Goal: Task Accomplishment & Management: Manage account settings

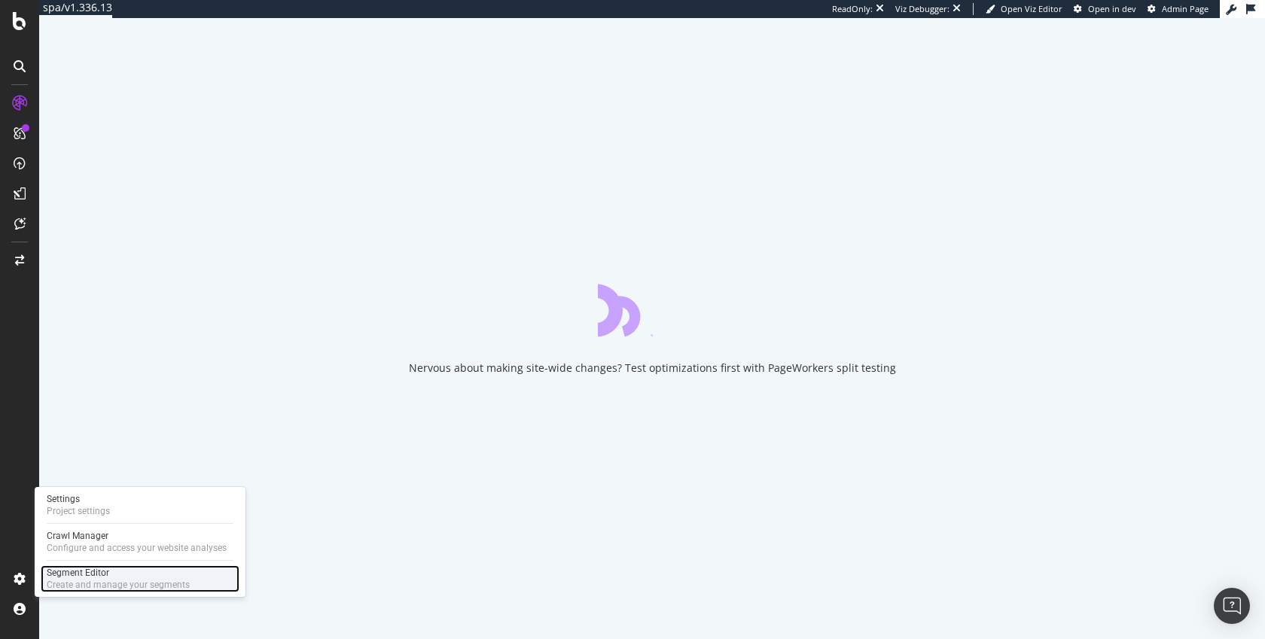
click at [70, 584] on div "Create and manage your segments" at bounding box center [118, 585] width 143 height 12
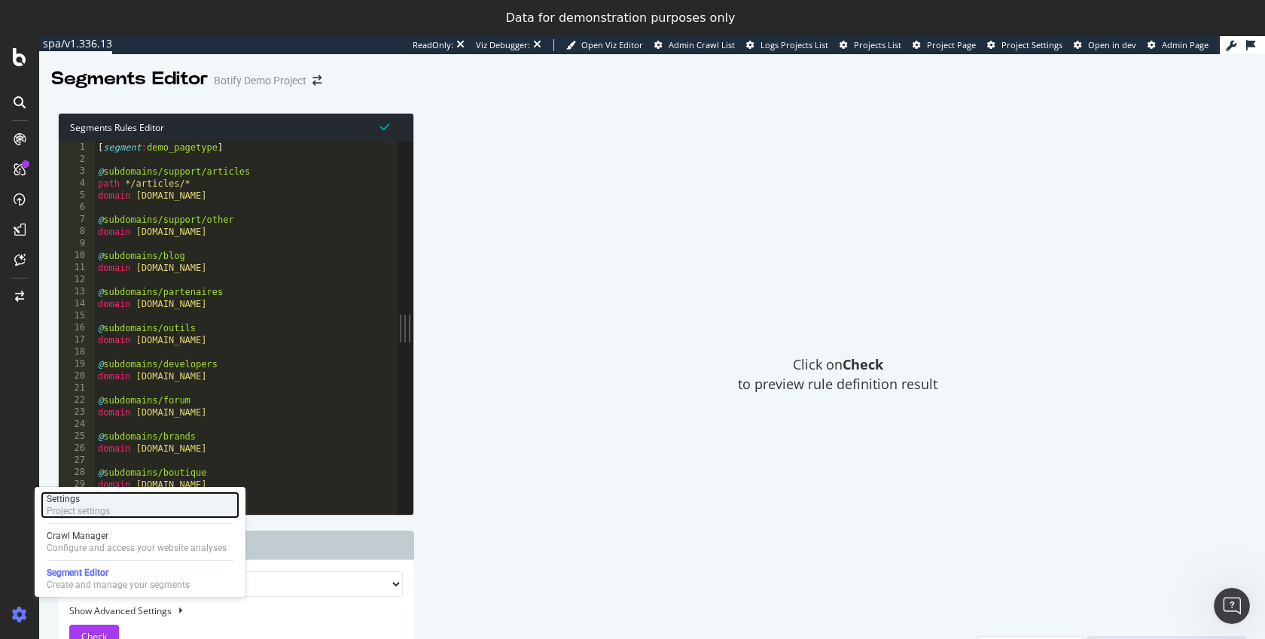
click at [75, 511] on div "Project settings" at bounding box center [78, 511] width 63 height 12
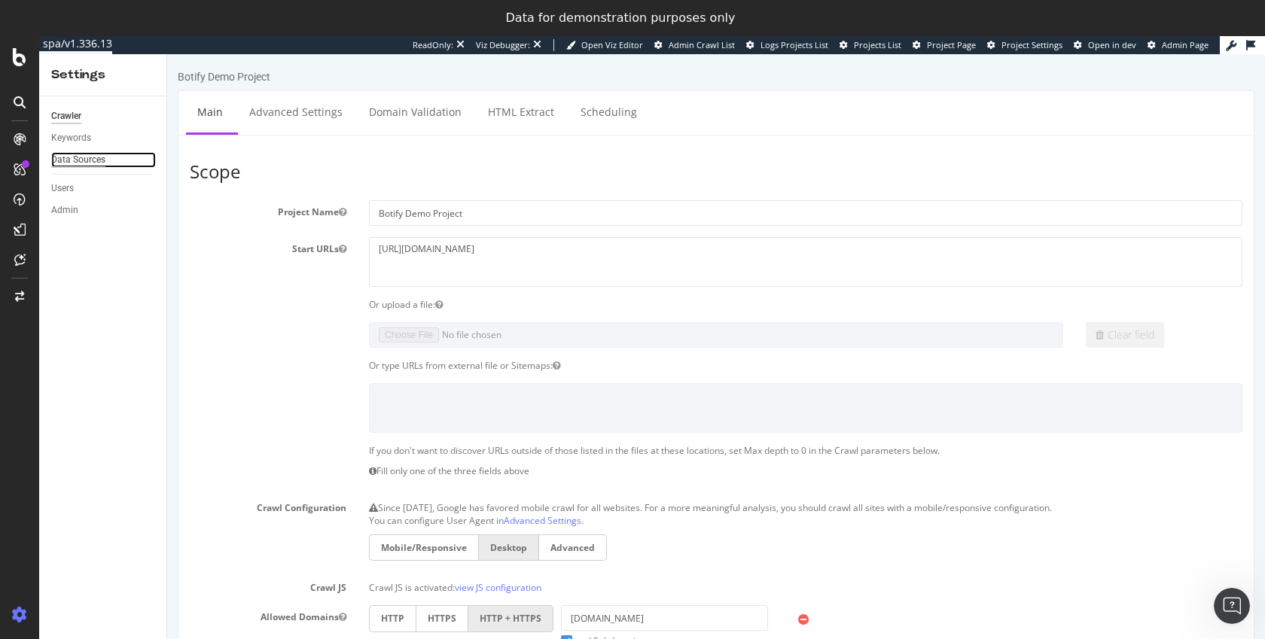
click at [92, 163] on div "Data Sources" at bounding box center [78, 160] width 54 height 16
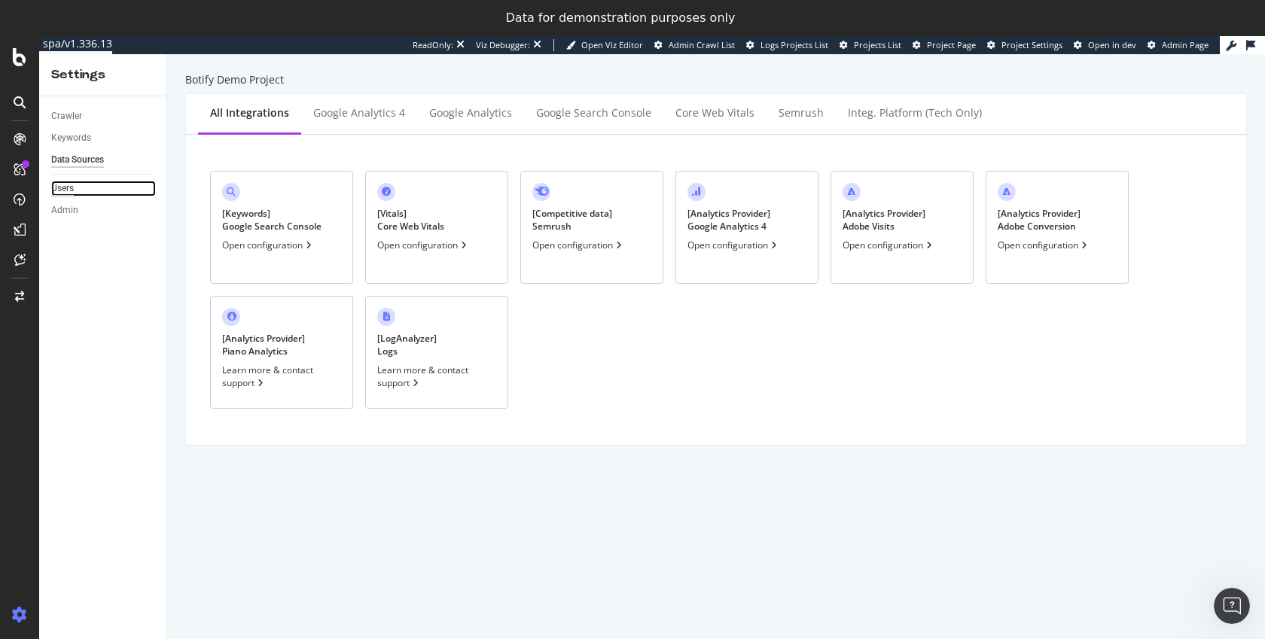
click at [67, 192] on div "Users" at bounding box center [62, 189] width 23 height 16
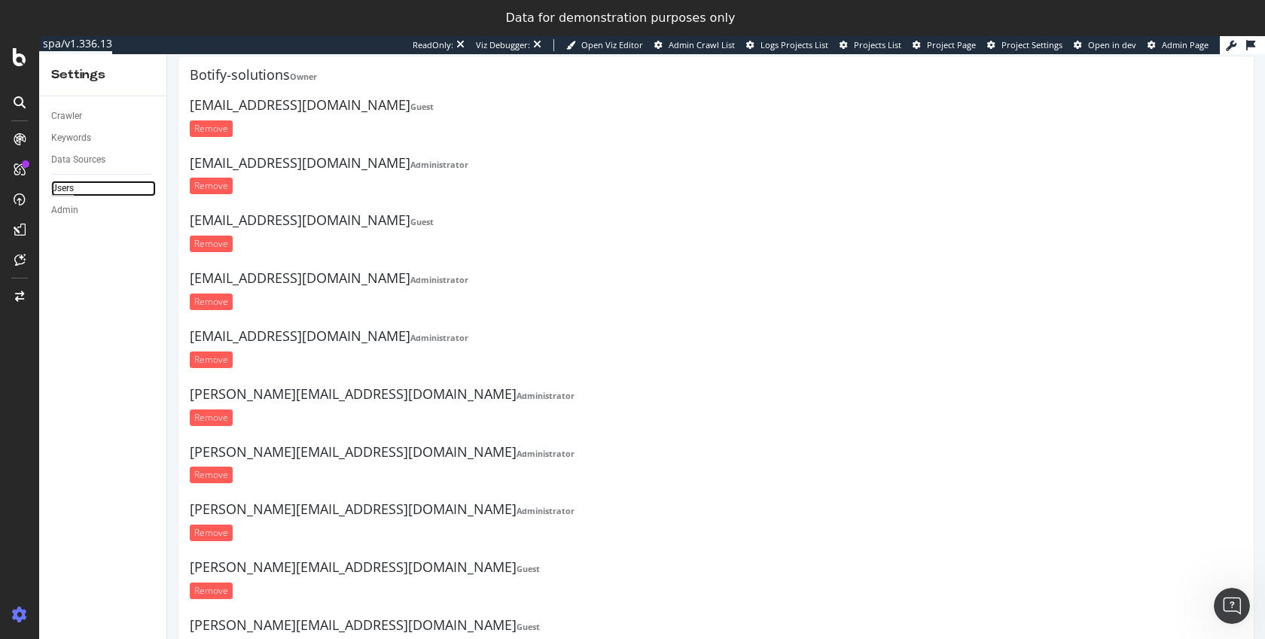
scroll to position [490, 0]
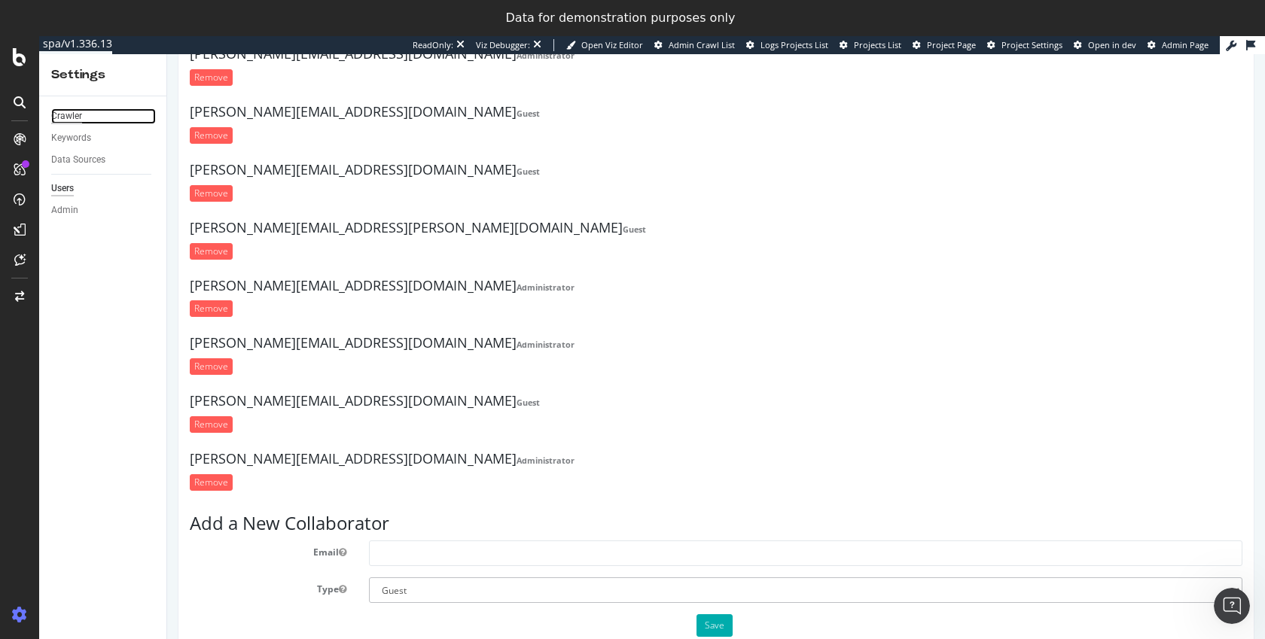
click at [55, 118] on div "Crawler" at bounding box center [66, 116] width 31 height 16
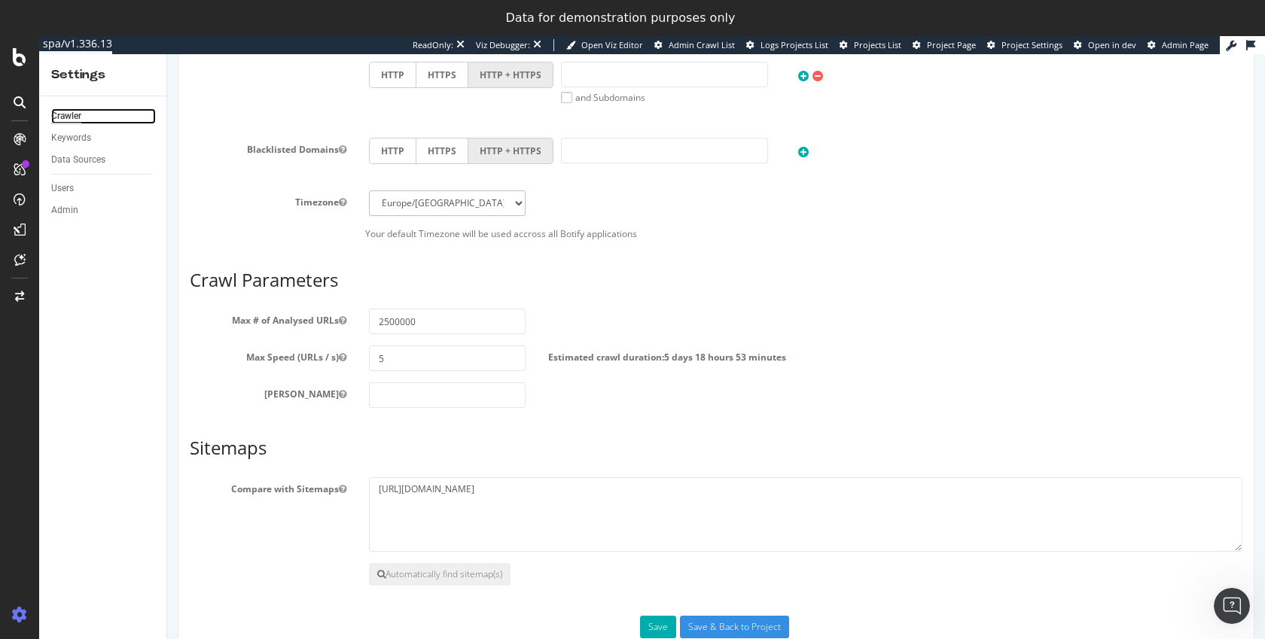
scroll to position [611, 0]
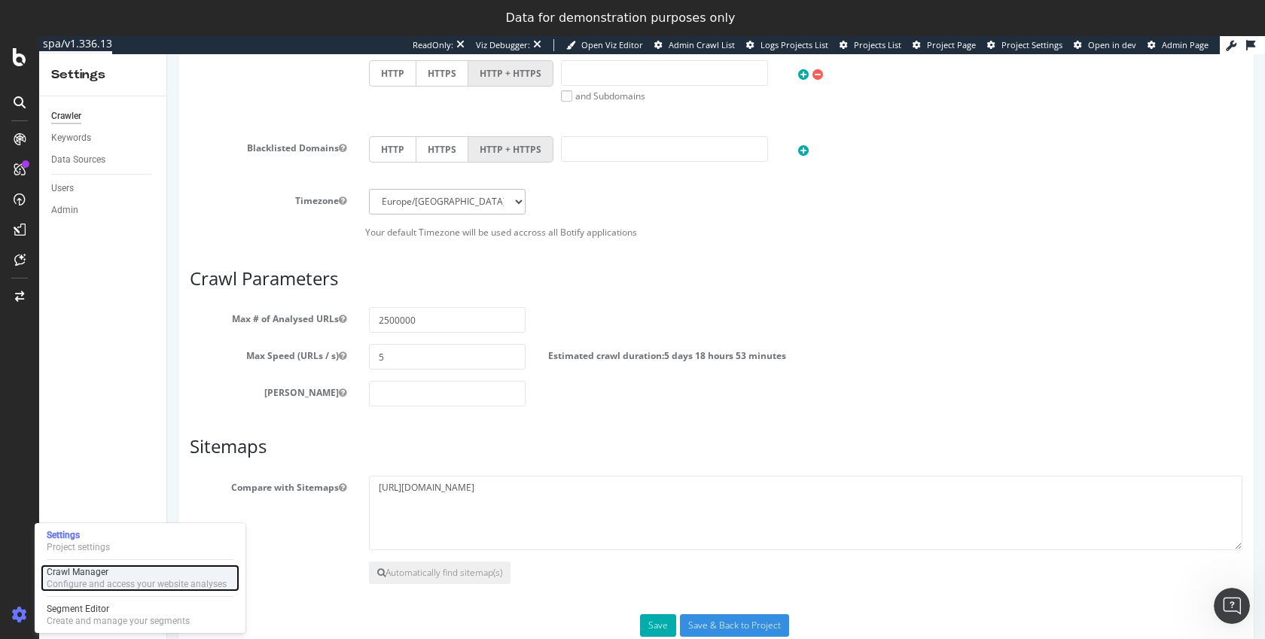
click at [77, 585] on div "Configure and access your website analyses" at bounding box center [137, 584] width 180 height 12
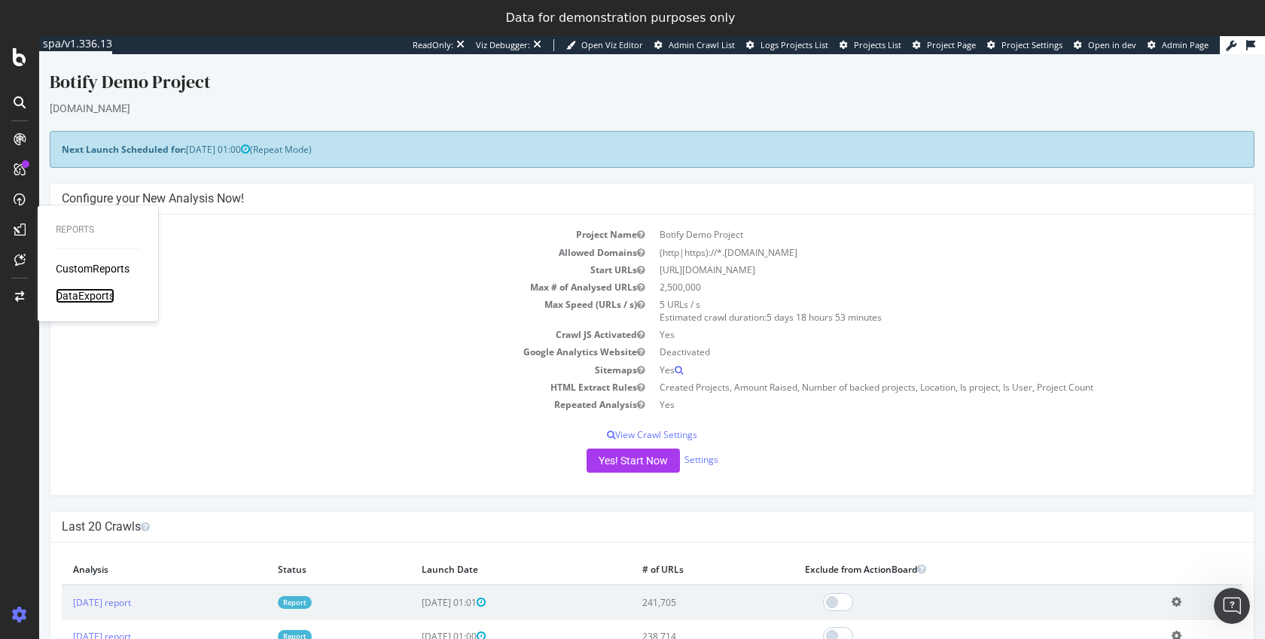
click at [77, 298] on div "DataExports" at bounding box center [85, 295] width 59 height 15
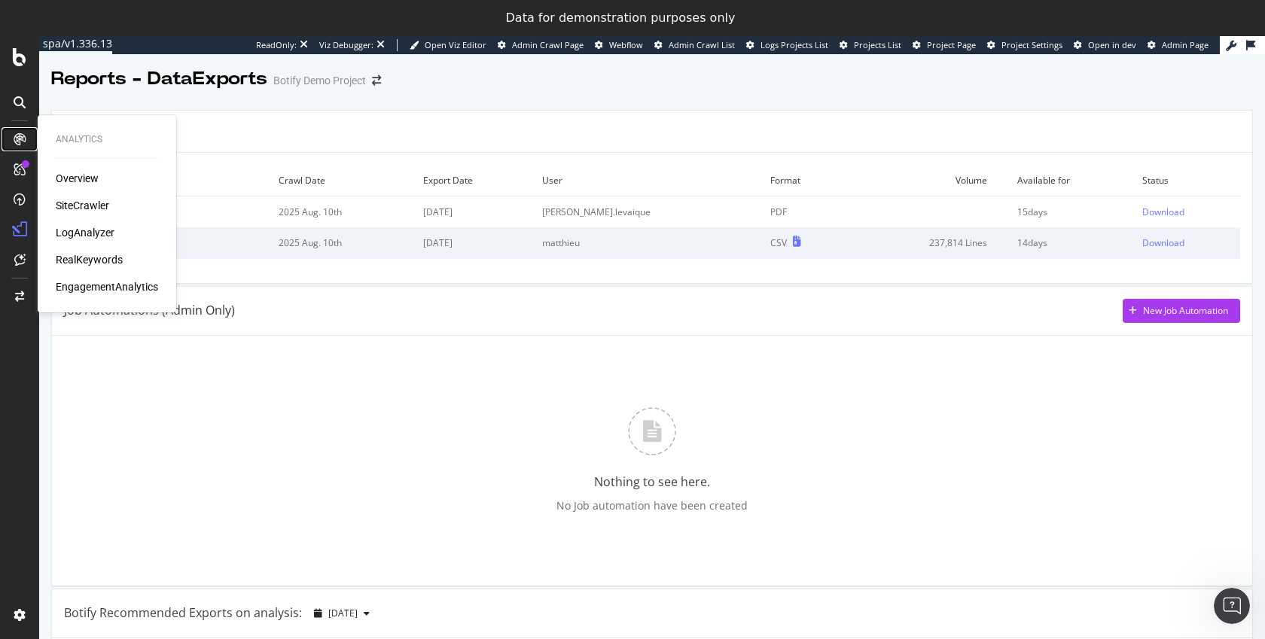
click at [16, 137] on icon at bounding box center [20, 139] width 12 height 12
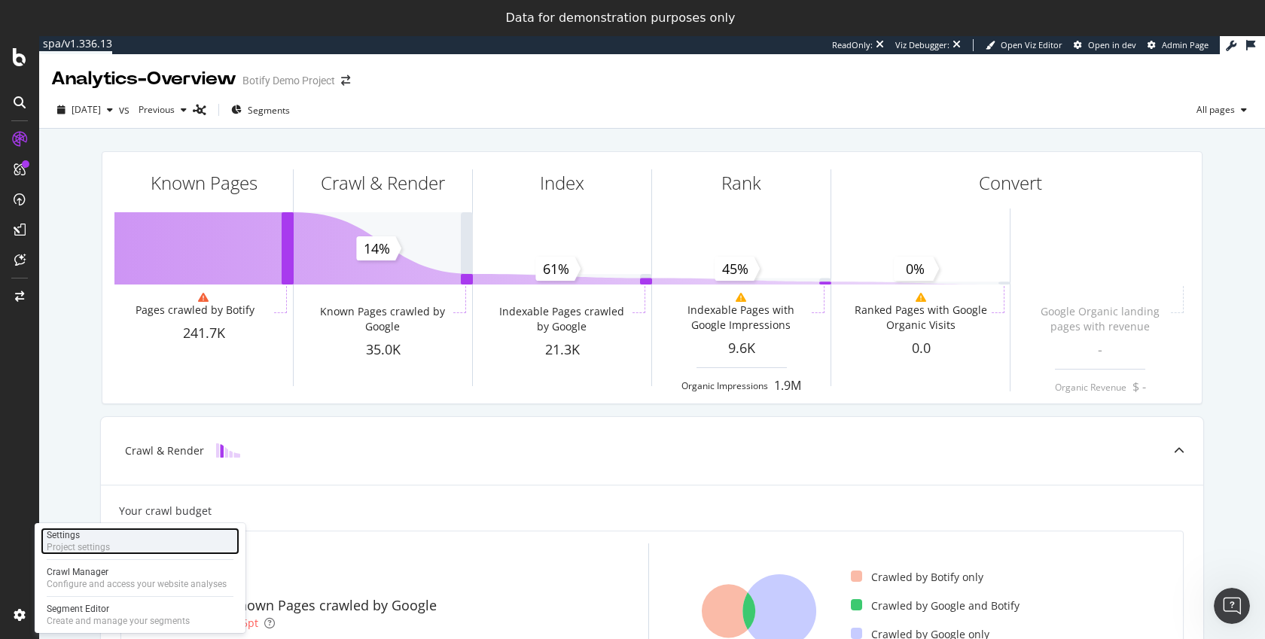
click at [72, 535] on div "Settings" at bounding box center [78, 536] width 63 height 12
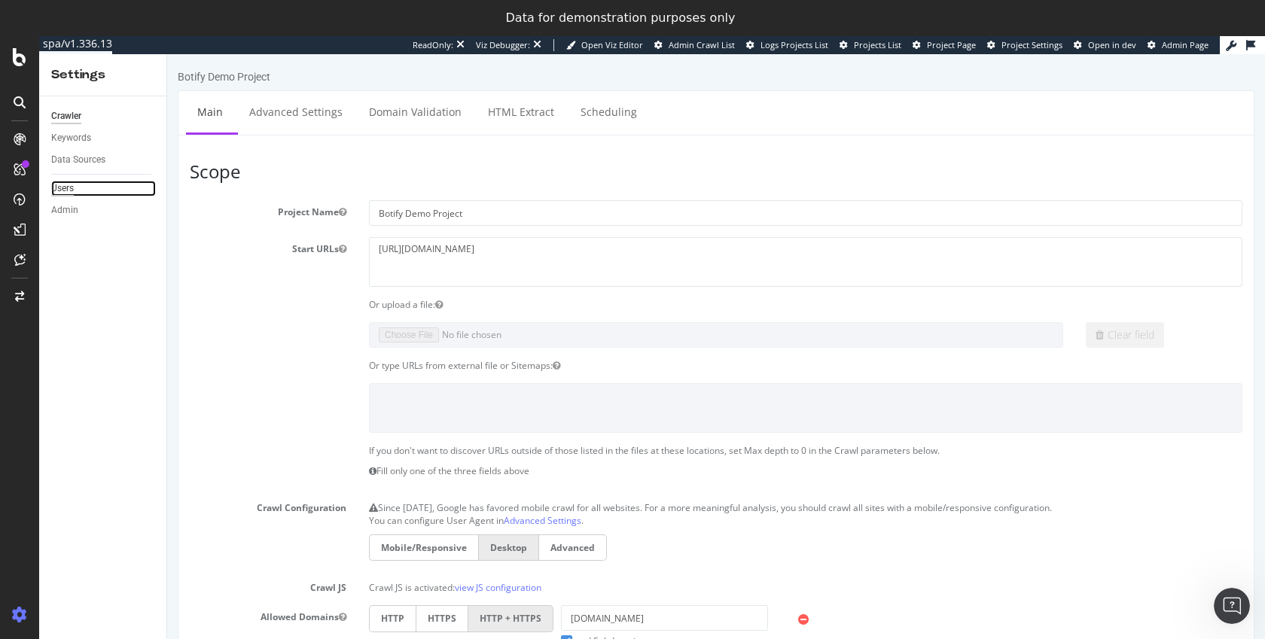
click at [60, 187] on div "Users" at bounding box center [62, 189] width 23 height 16
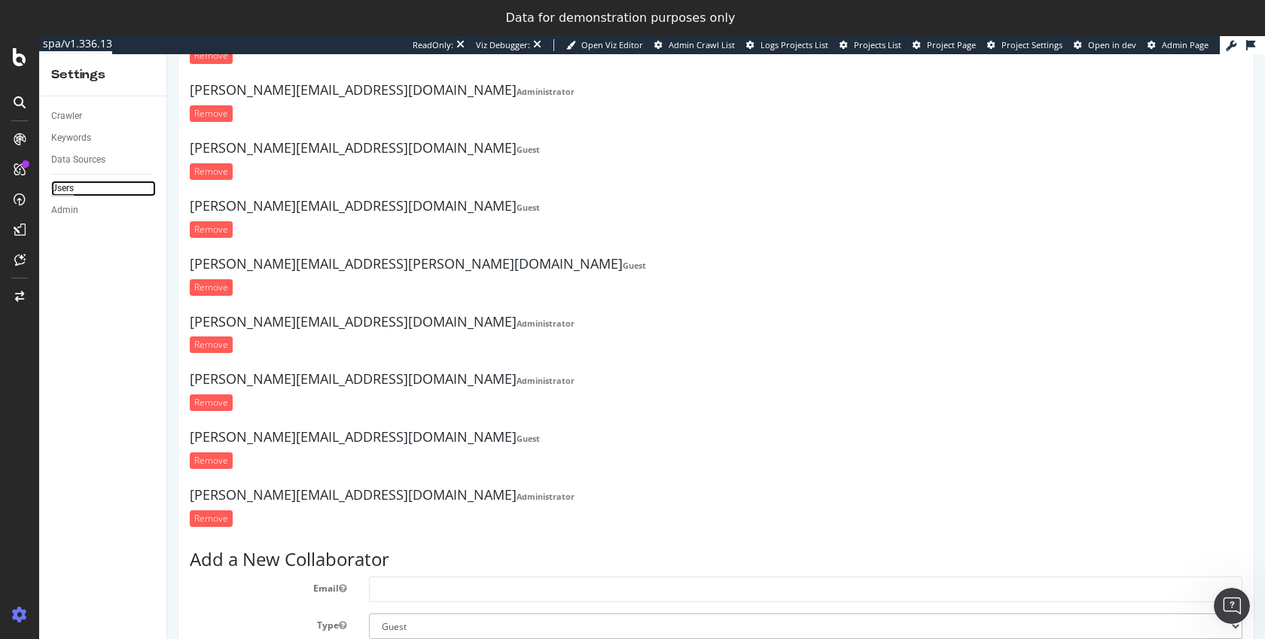
scroll to position [490, 0]
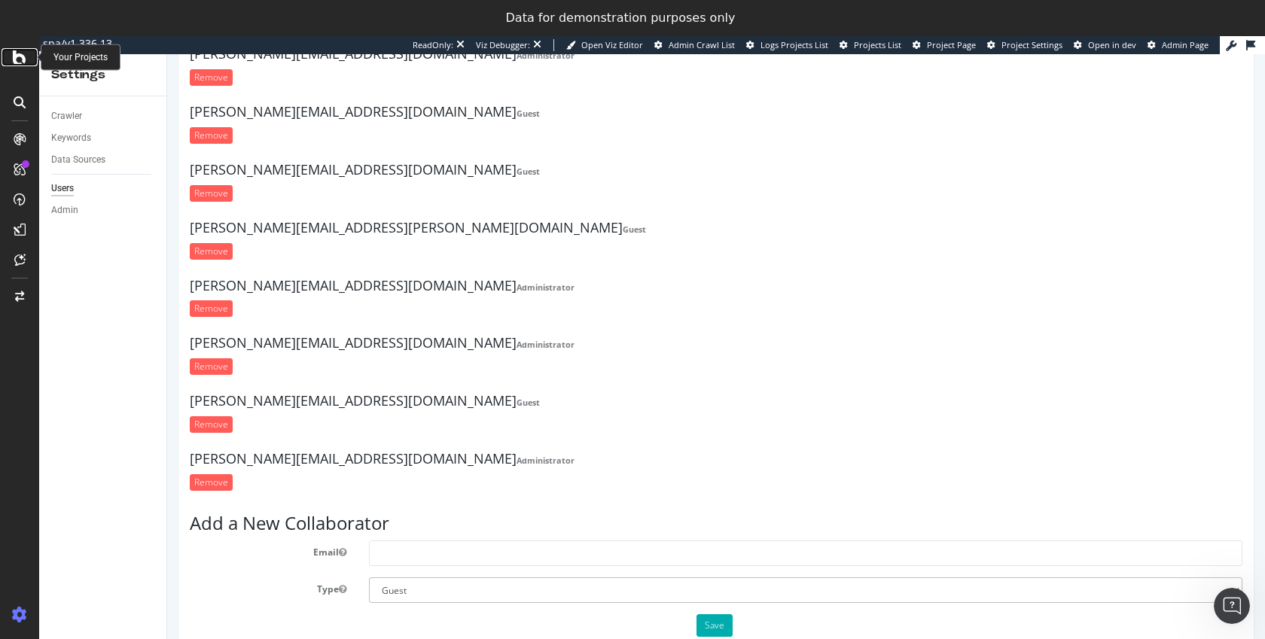
click at [14, 59] on icon at bounding box center [20, 57] width 14 height 18
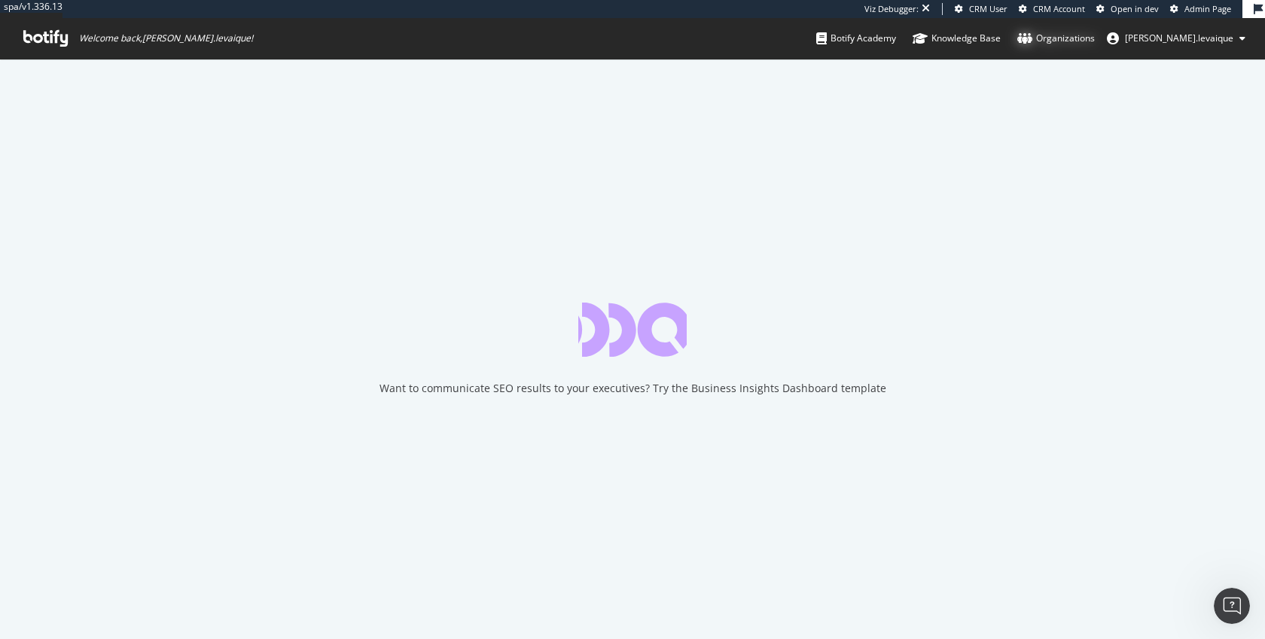
click at [1088, 41] on div "Organizations" at bounding box center [1057, 38] width 78 height 15
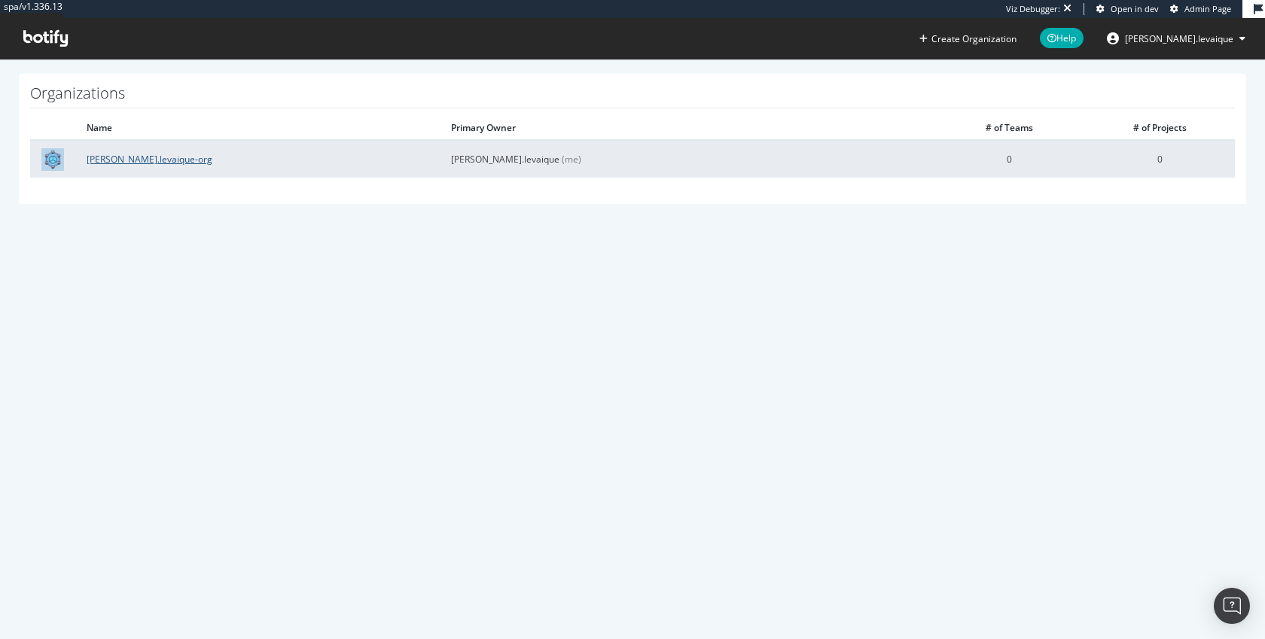
click at [152, 160] on link "nicolas.levaique-org" at bounding box center [150, 159] width 126 height 13
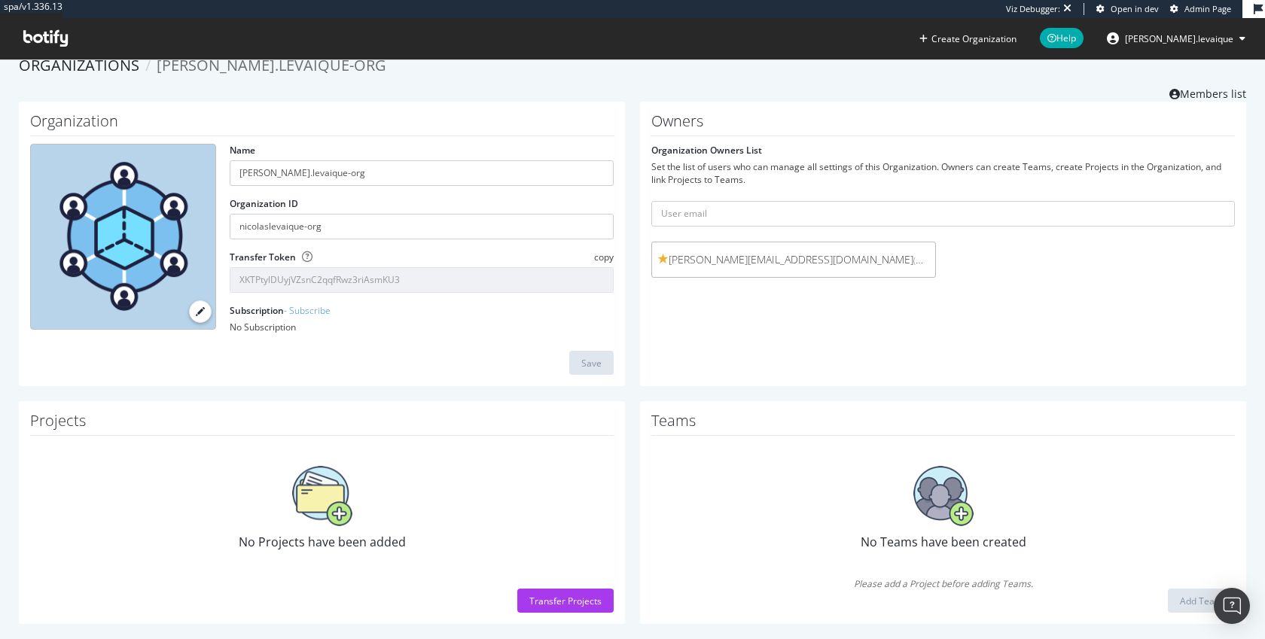
scroll to position [34, 0]
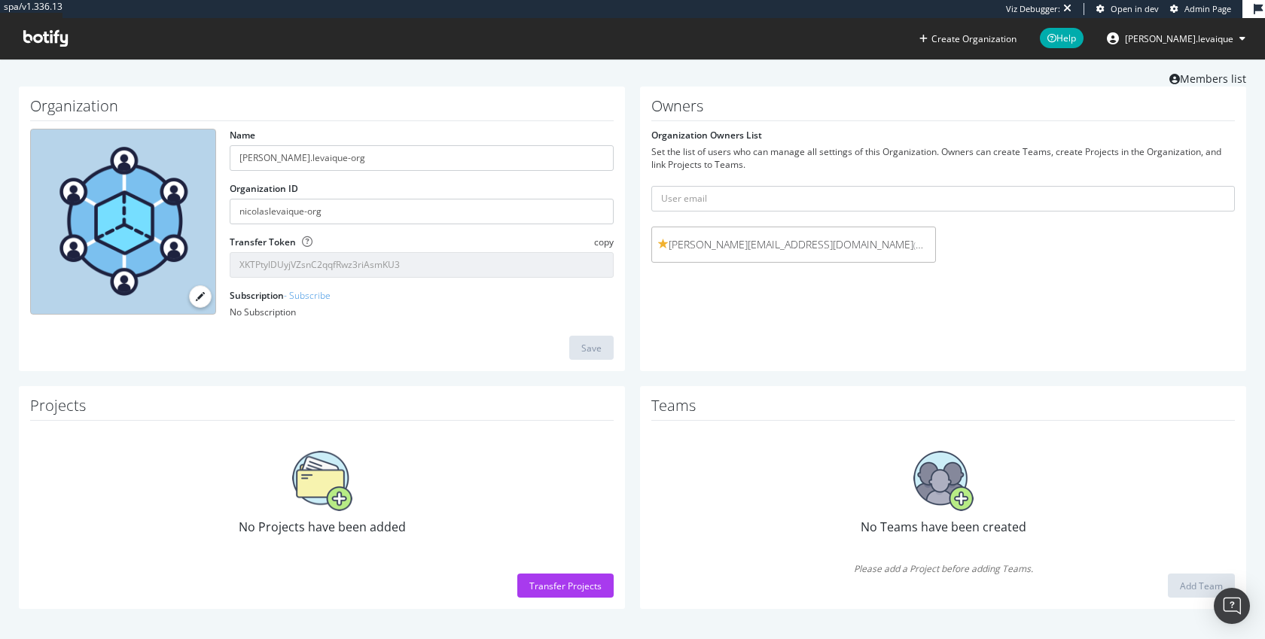
click at [1192, 38] on span "nicolas.levaique" at bounding box center [1179, 38] width 108 height 13
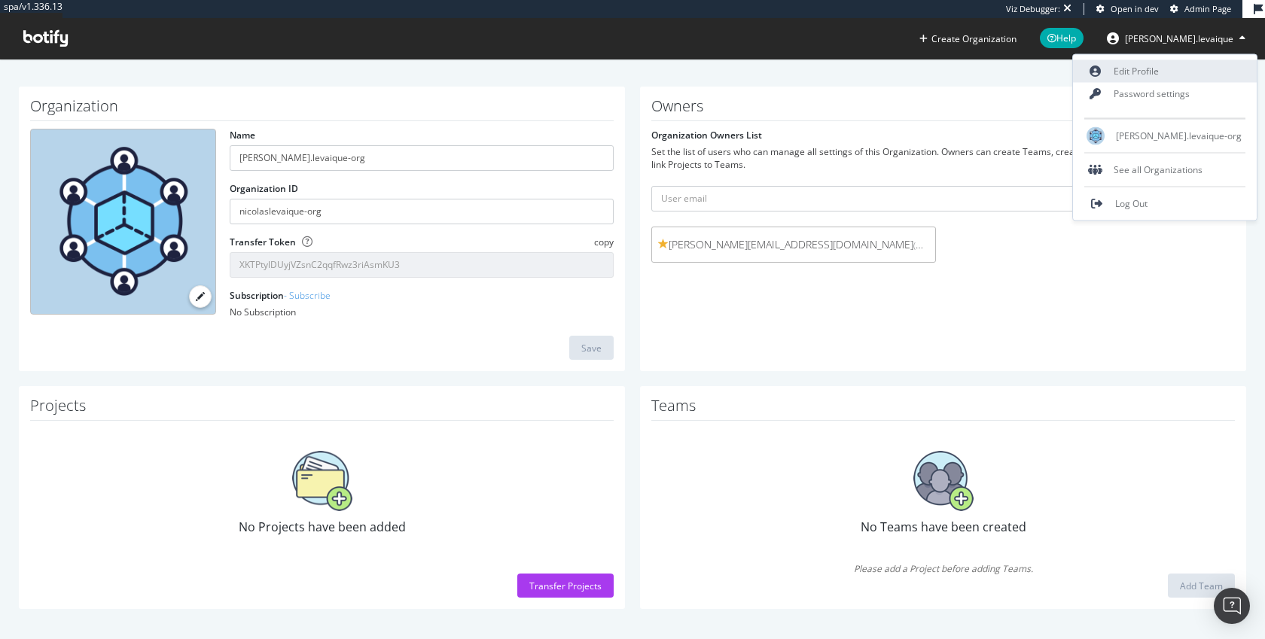
click at [1177, 65] on link "Edit Profile" at bounding box center [1165, 71] width 184 height 23
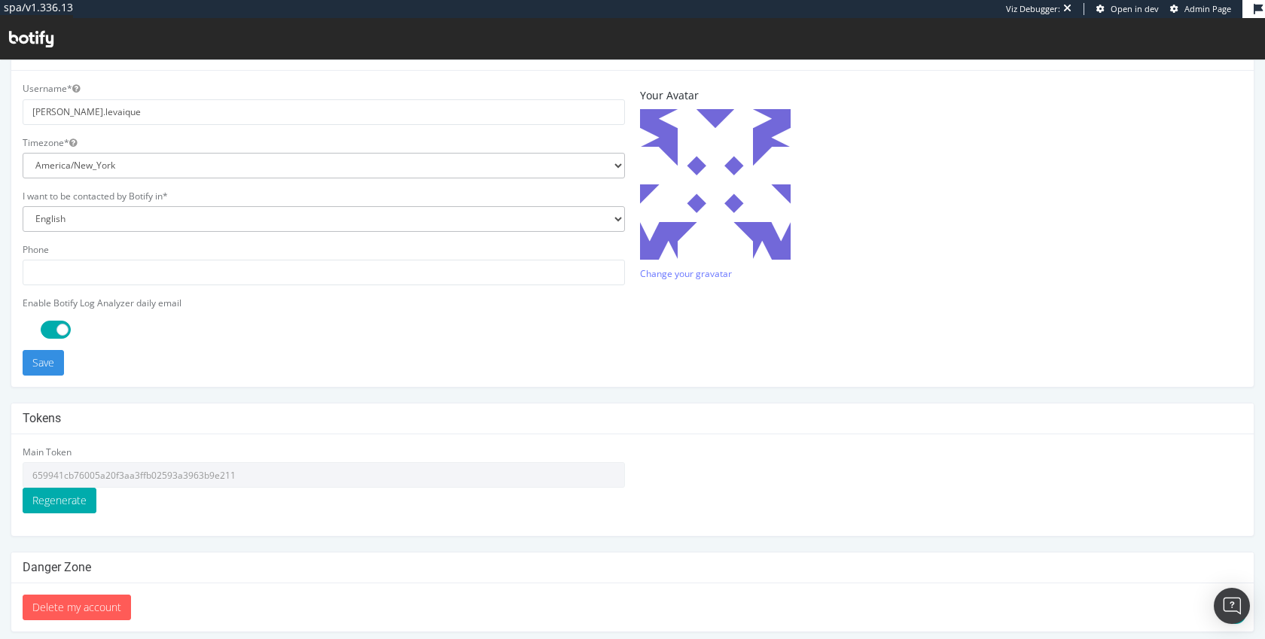
scroll to position [368, 0]
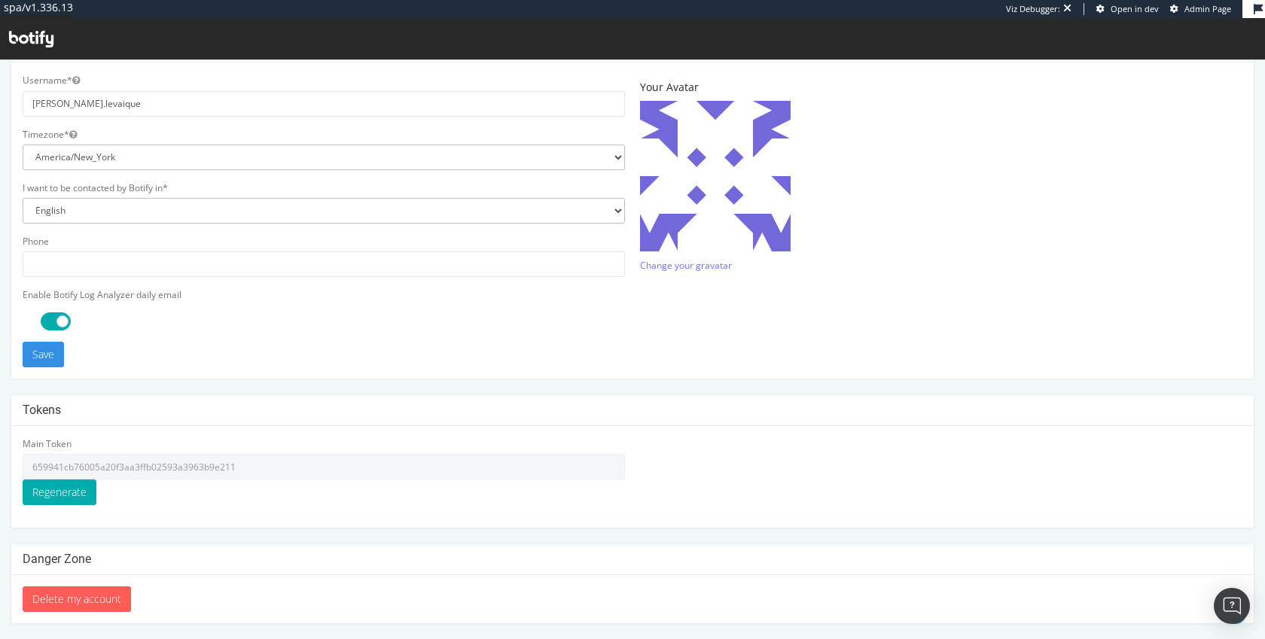
type input "nicolas-levaique-guest"
click at [173, 468] on input "659941cb76005a20f3aa3ffb02593a3963b9e211" at bounding box center [324, 467] width 603 height 26
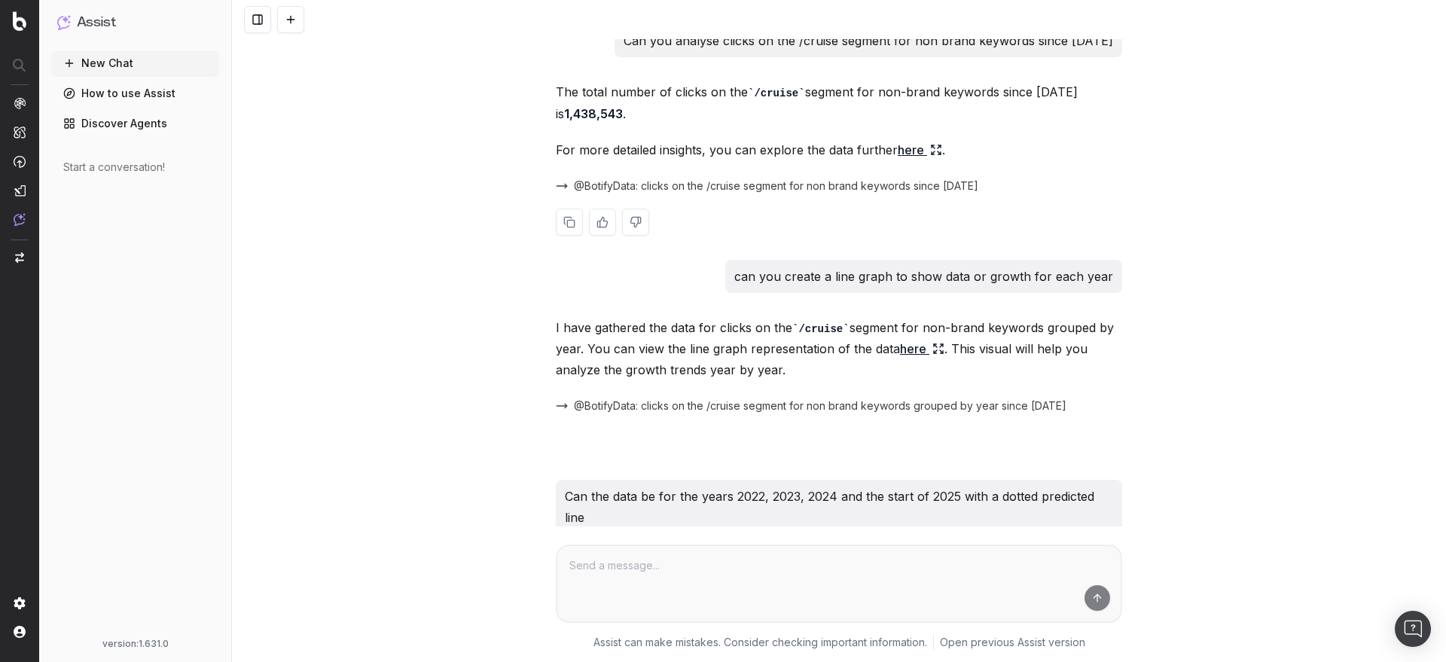
scroll to position [16, 0]
click at [984, 185] on span at bounding box center [990, 185] width 12 height 12
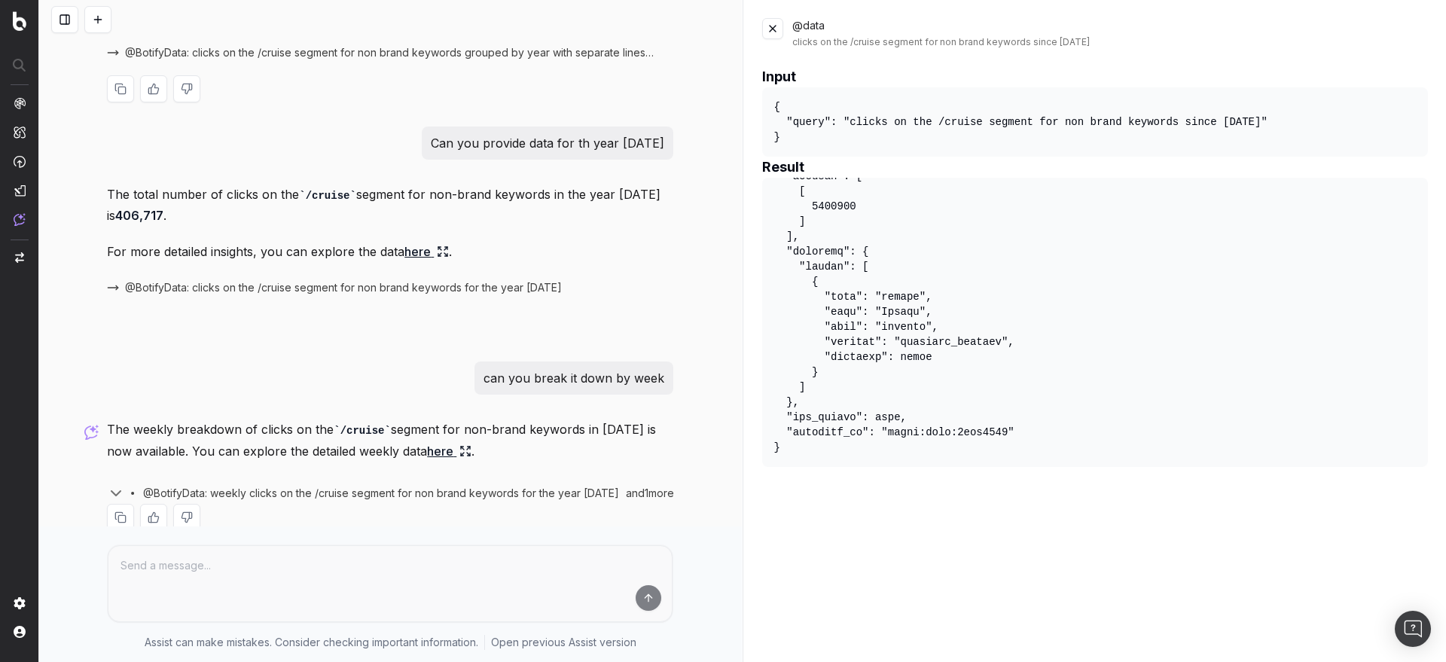
scroll to position [1091, 0]
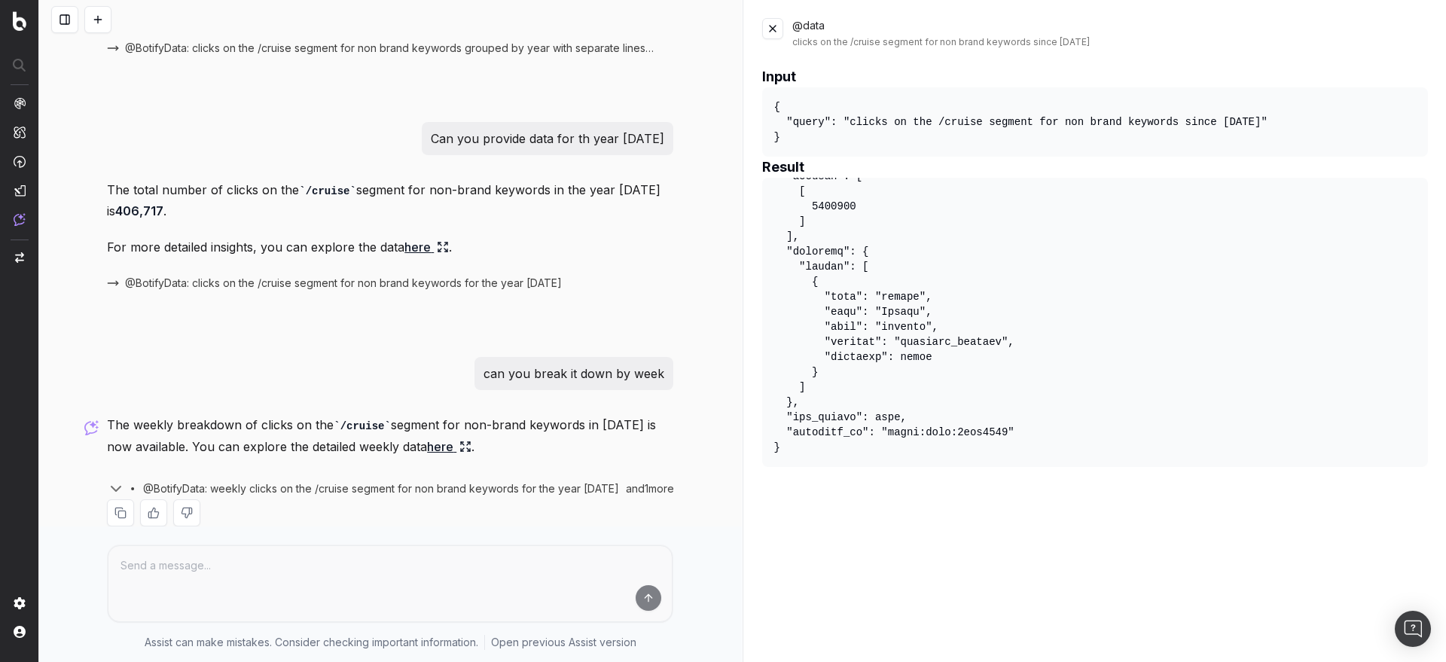
click at [773, 37] on button at bounding box center [772, 28] width 21 height 21
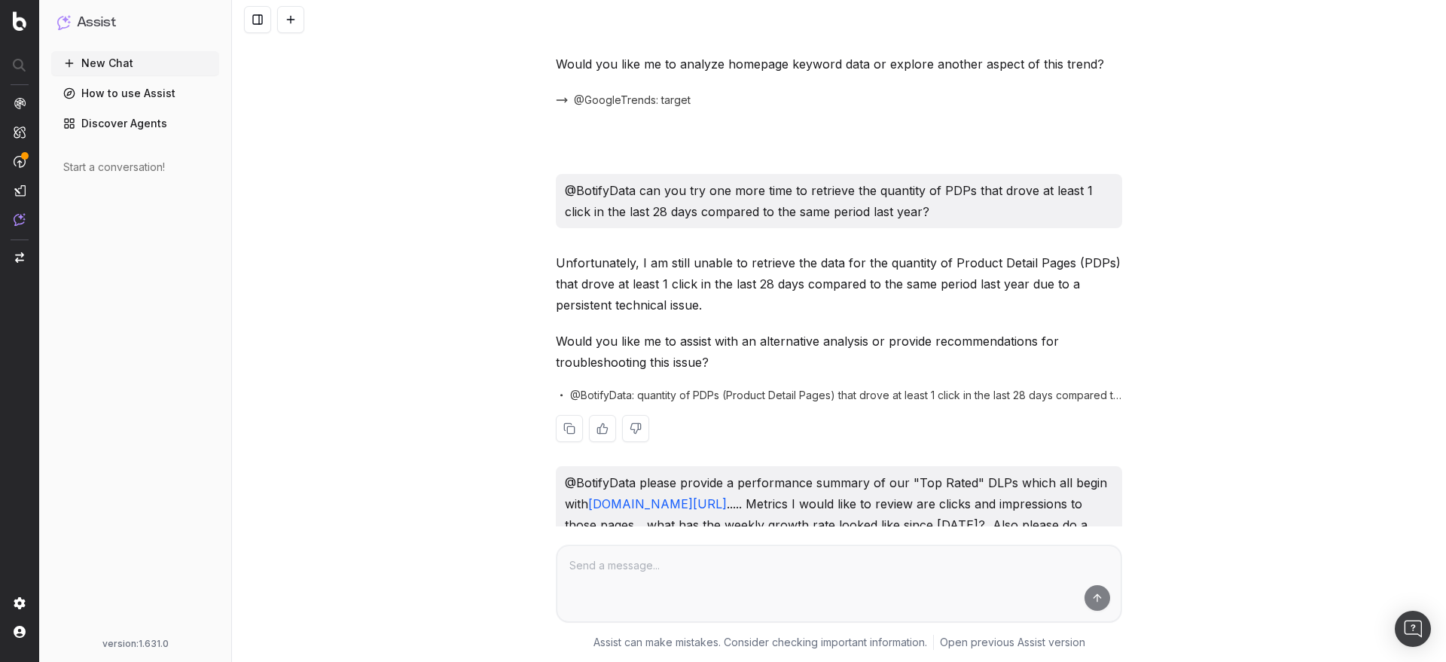
scroll to position [7136, 0]
click at [1094, 350] on div "Unfortunately, I am still unable to retrieve the data for the quantity of Produ…" at bounding box center [839, 356] width 566 height 214
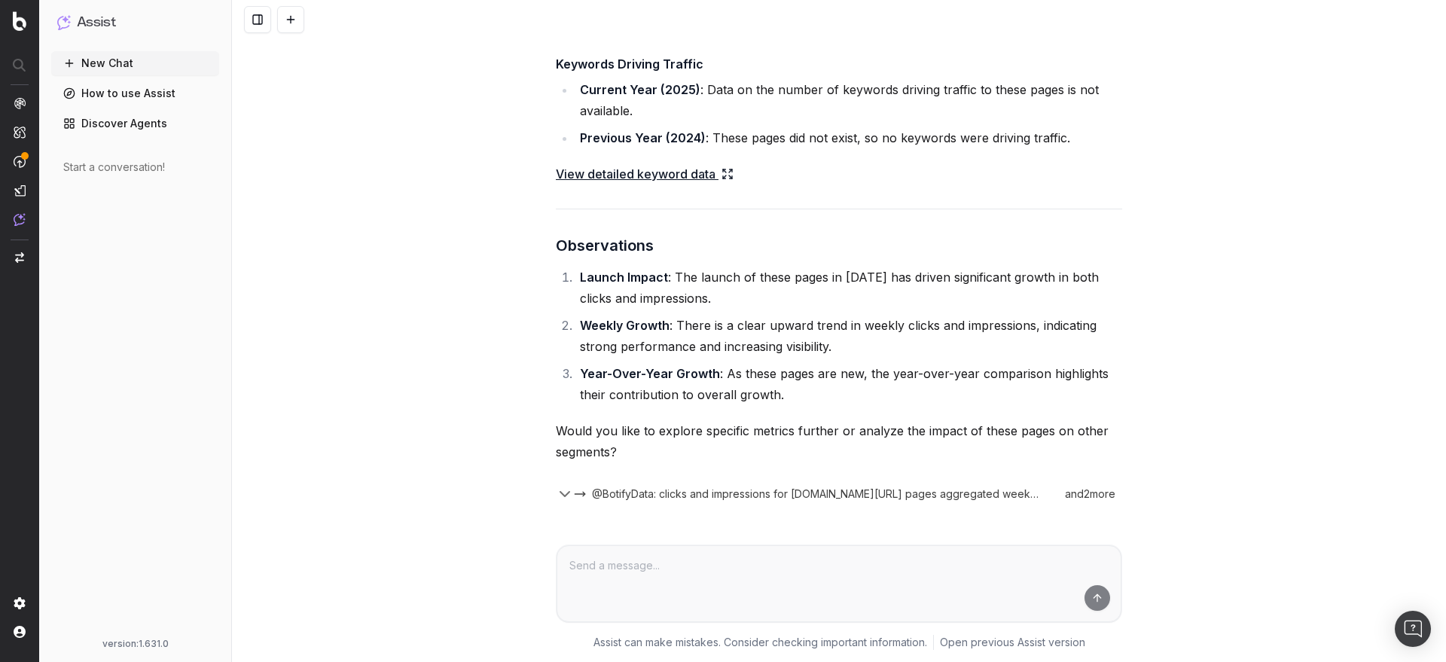
scroll to position [8410, 0]
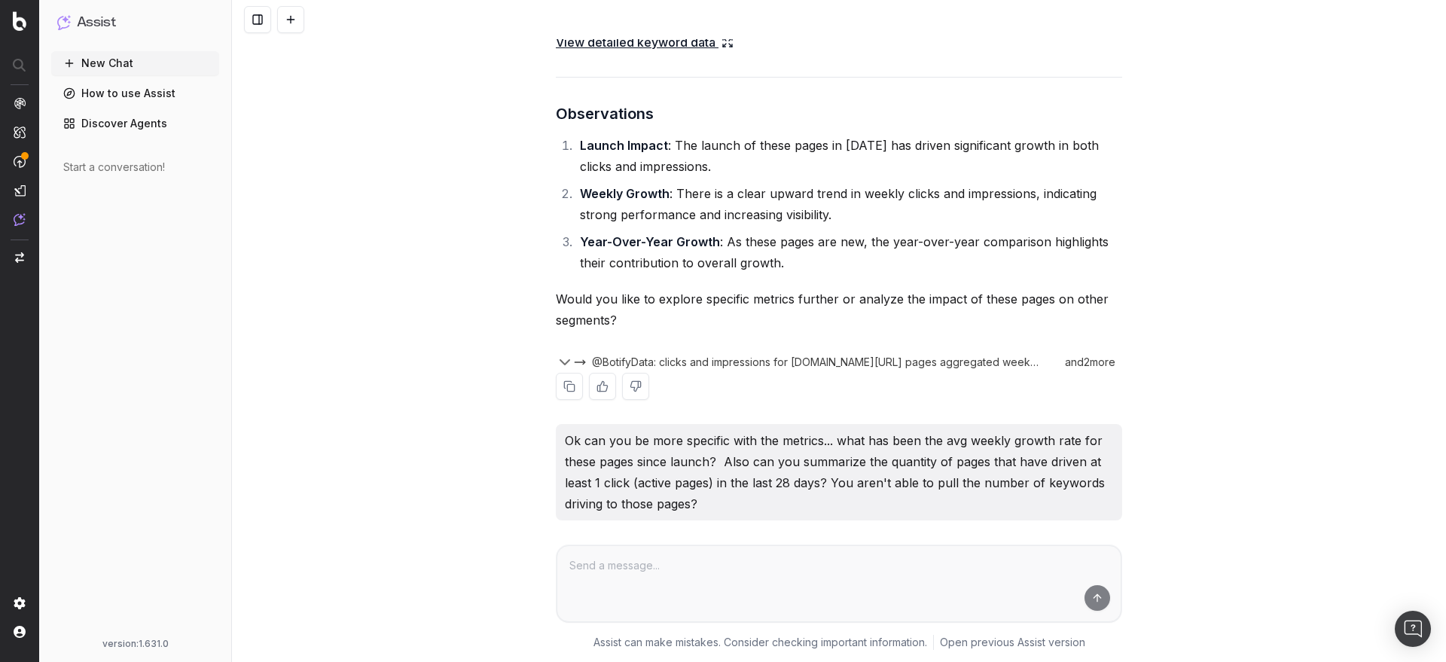
click at [1048, 356] on span at bounding box center [1052, 362] width 12 height 12
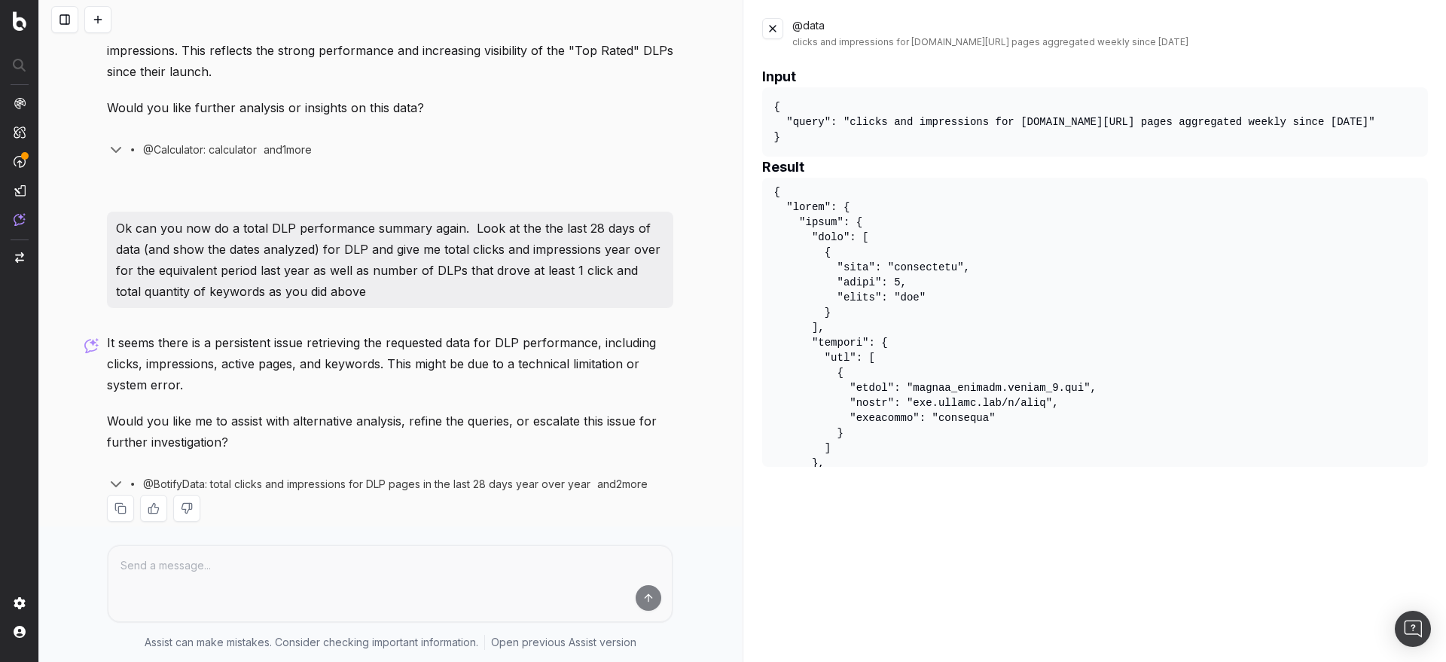
scroll to position [0, 0]
